Goal: Information Seeking & Learning: Learn about a topic

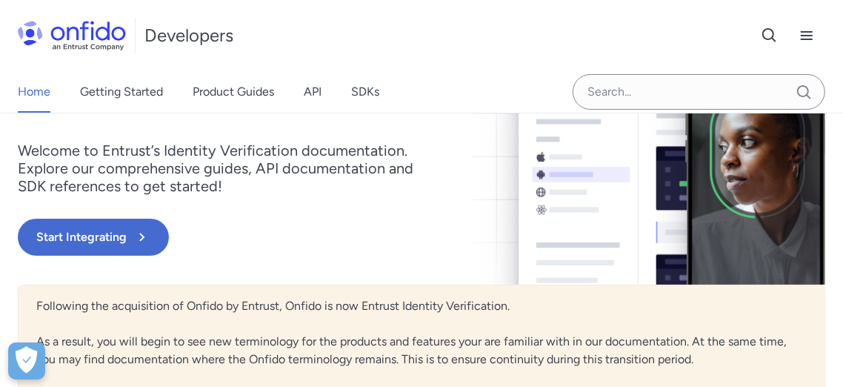
scroll to position [82, 0]
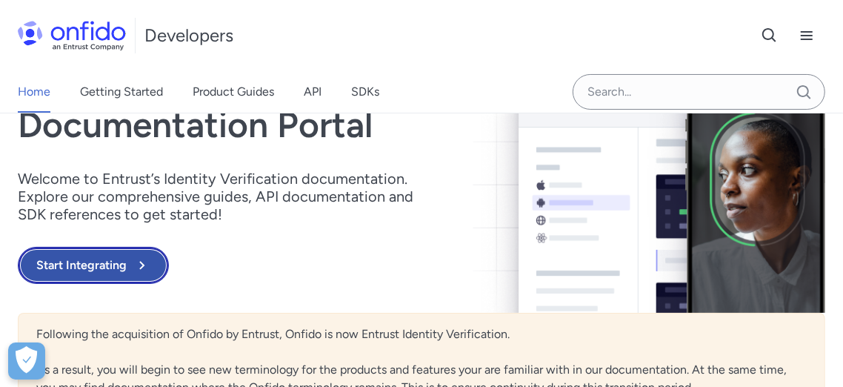
click at [144, 271] on icon at bounding box center [142, 265] width 18 height 18
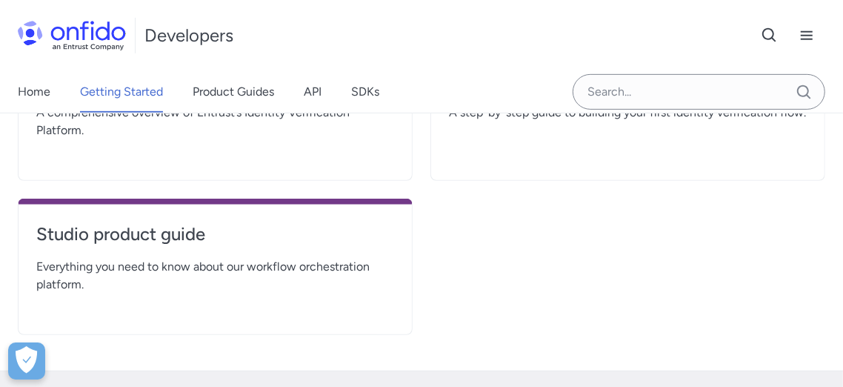
scroll to position [247, 0]
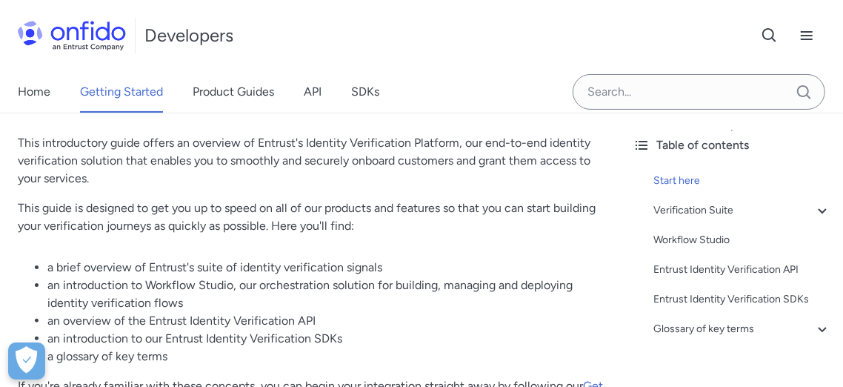
scroll to position [82, 0]
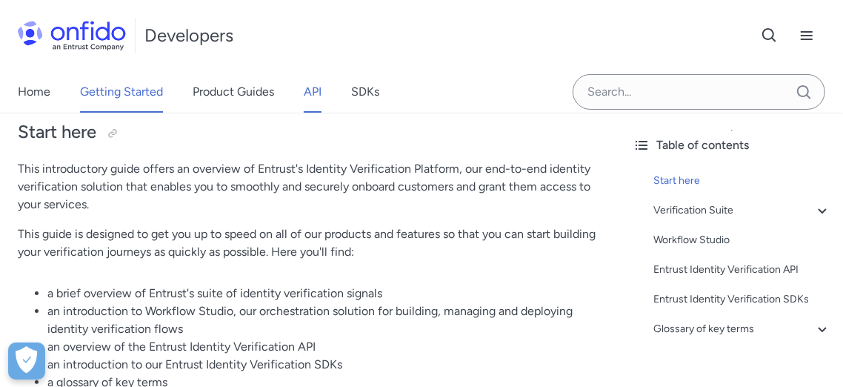
click at [315, 88] on link "API" at bounding box center [313, 91] width 18 height 41
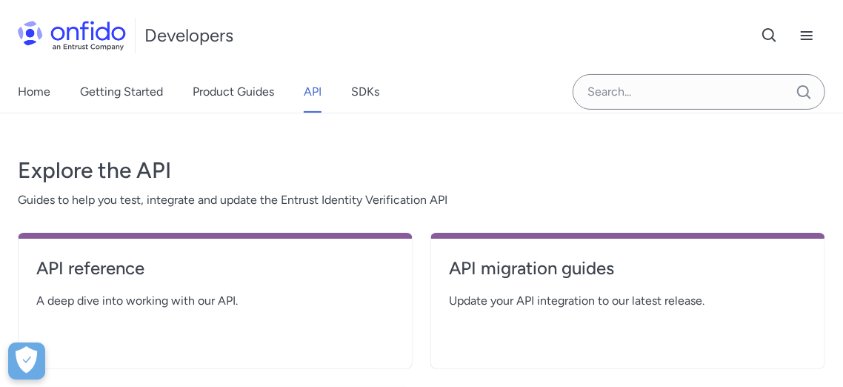
scroll to position [247, 0]
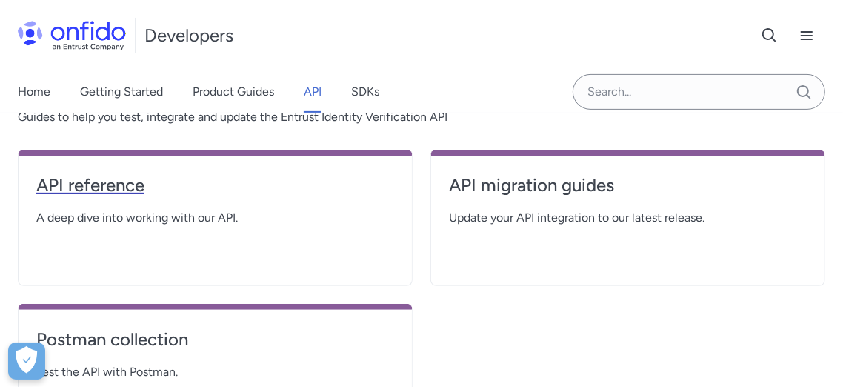
click at [113, 175] on h4 "API reference" at bounding box center [215, 185] width 358 height 24
select select "http"
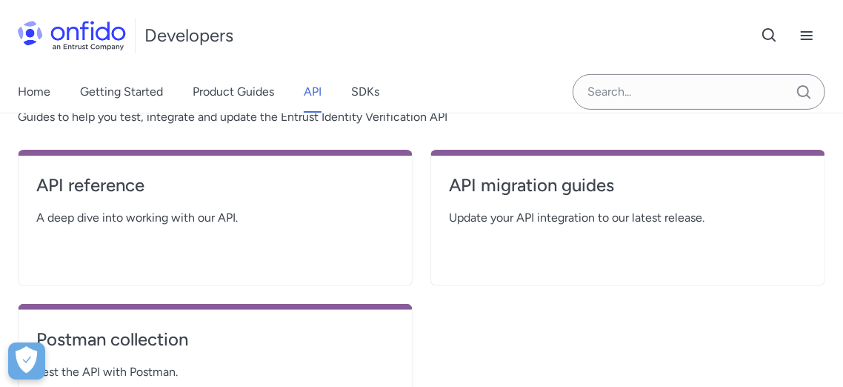
select select "http"
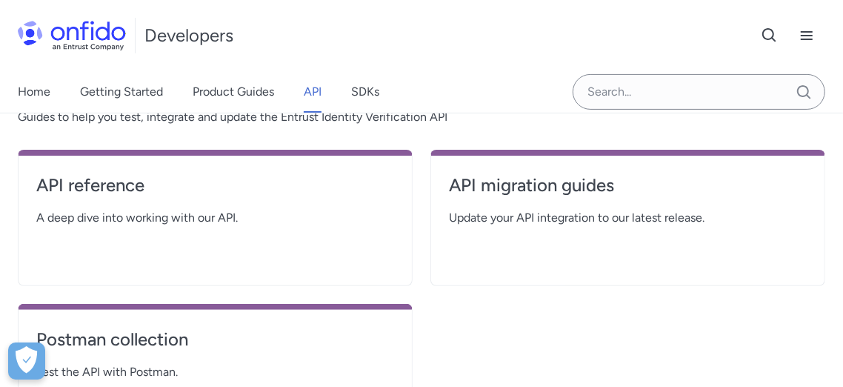
select select "http"
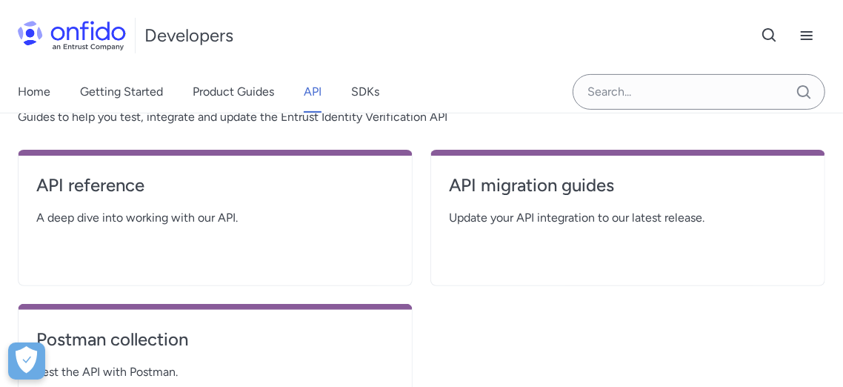
select select "http"
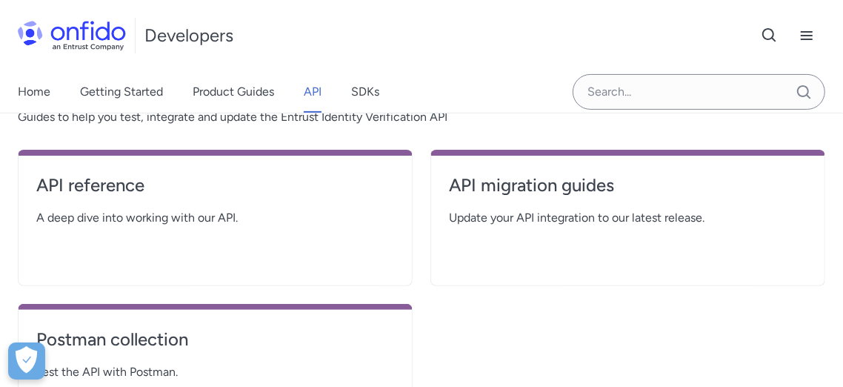
select select "http"
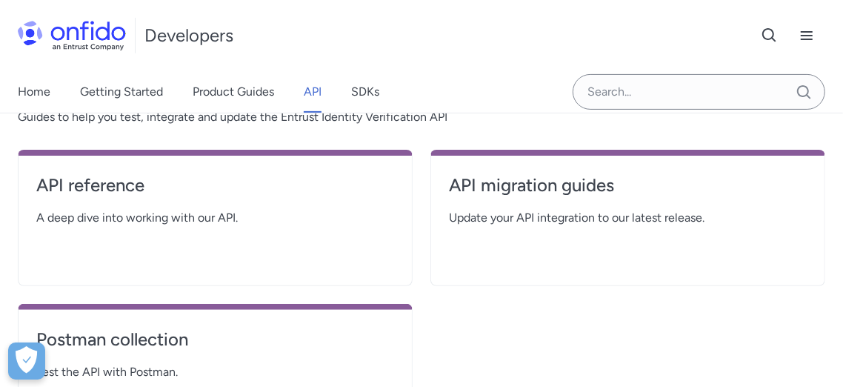
select select "http"
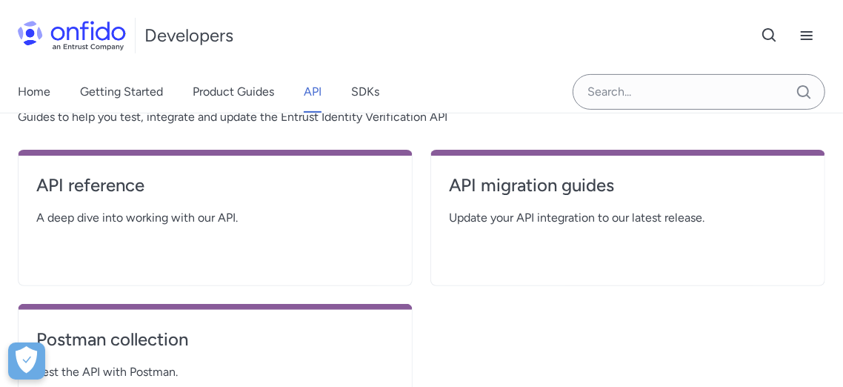
select select "http"
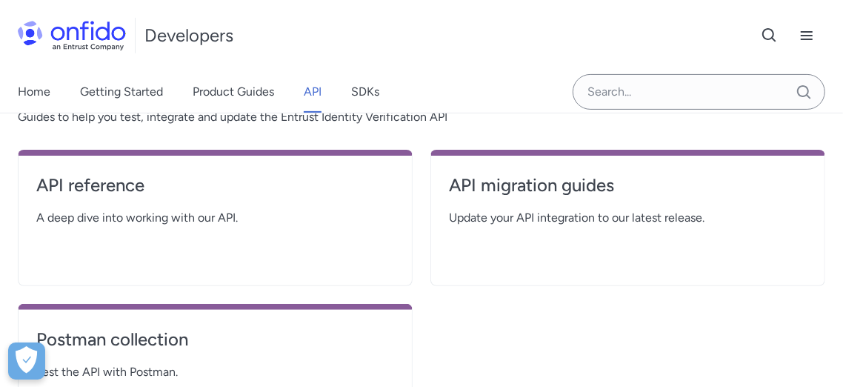
select select "http"
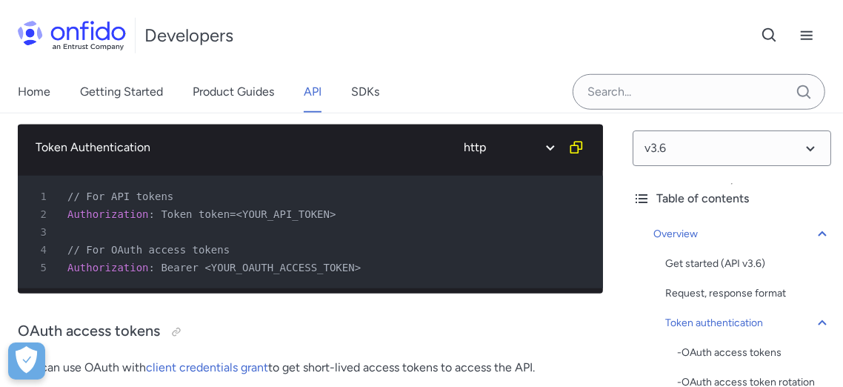
scroll to position [658, 0]
